Goal: Communication & Community: Connect with others

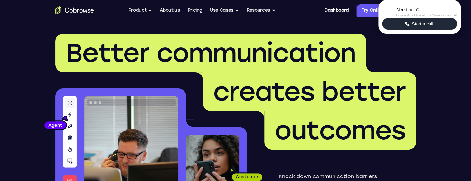
click at [421, 27] on span "Start a call" at bounding box center [422, 24] width 25 height 6
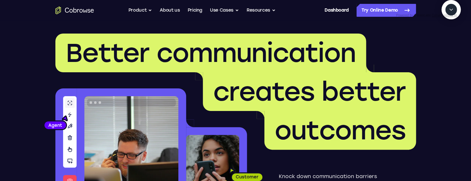
click at [447, 29] on icon "Start a call" at bounding box center [451, 24] width 9 height 9
click at [448, 42] on icon "End" at bounding box center [450, 39] width 6 height 6
click at [448, 42] on span "New call" at bounding box center [441, 39] width 21 height 6
click at [450, 42] on icon "End" at bounding box center [450, 39] width 6 height 6
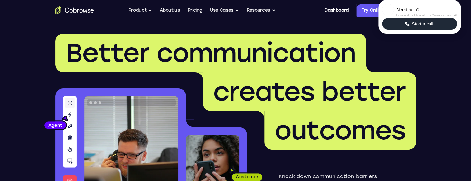
click at [422, 27] on span "Start a call" at bounding box center [422, 24] width 25 height 6
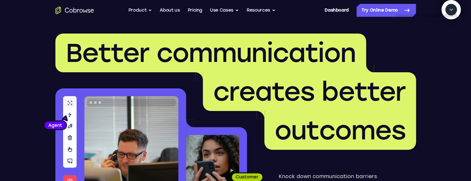
click at [447, 29] on icon "Start a call" at bounding box center [451, 24] width 9 height 9
click at [450, 42] on icon "End" at bounding box center [450, 39] width 6 height 6
click at [419, 45] on textarea "Text message input" at bounding box center [427, 39] width 16 height 12
type textarea "Hi"
click at [449, 13] on icon "Collapse" at bounding box center [451, 10] width 6 height 6
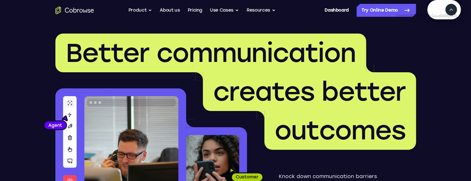
click at [450, 13] on icon "Expand" at bounding box center [451, 10] width 6 height 6
click at [446, 45] on textarea "Text message input" at bounding box center [454, 39] width 16 height 12
type textarea "End chat"
click at [443, 42] on span "New call" at bounding box center [441, 39] width 21 height 6
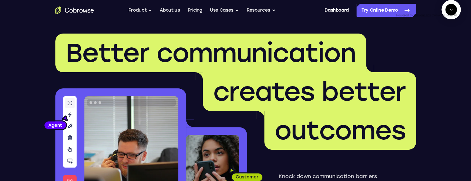
scroll to position [32, 0]
click at [449, 42] on icon "End" at bounding box center [450, 39] width 4 height 4
